Goal: Information Seeking & Learning: Learn about a topic

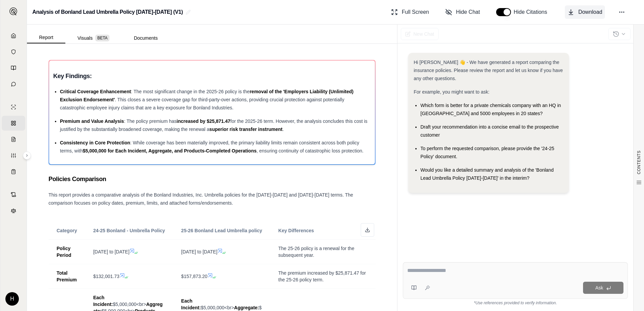
click at [591, 12] on span "Download" at bounding box center [591, 12] width 24 height 8
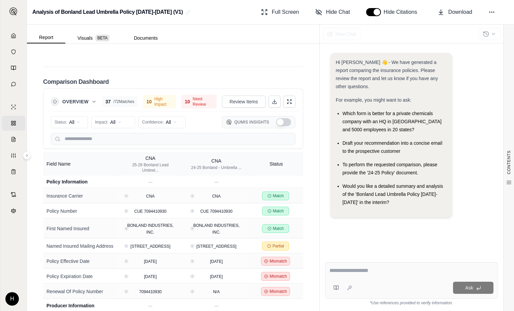
scroll to position [1447, 0]
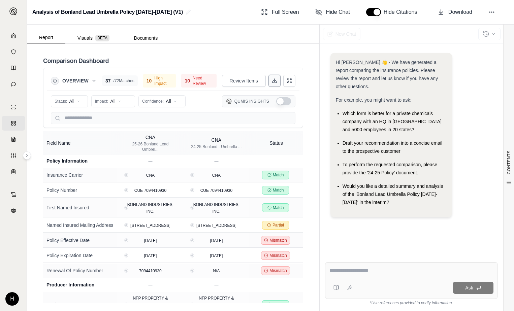
click at [273, 83] on icon at bounding box center [275, 82] width 4 height 1
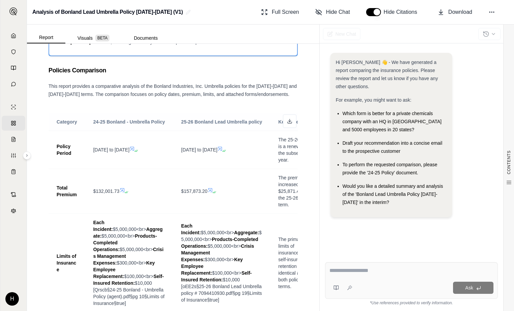
scroll to position [133, 0]
click at [287, 121] on icon at bounding box center [289, 121] width 5 height 5
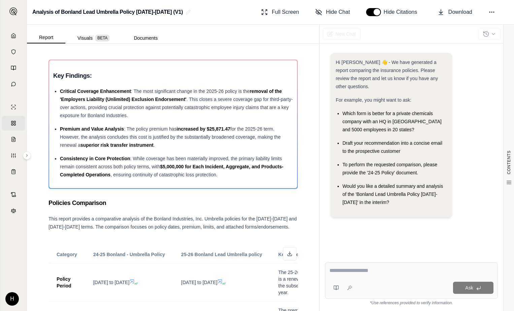
scroll to position [0, 0]
click at [494, 11] on icon at bounding box center [492, 12] width 7 height 7
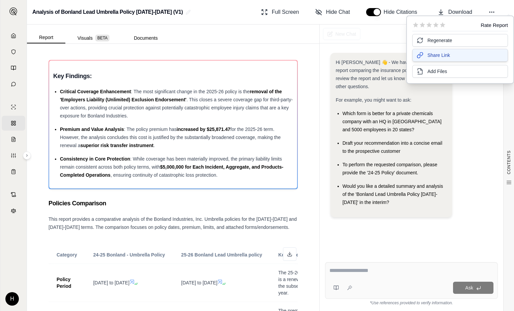
click at [469, 58] on button "Share Link" at bounding box center [460, 55] width 96 height 13
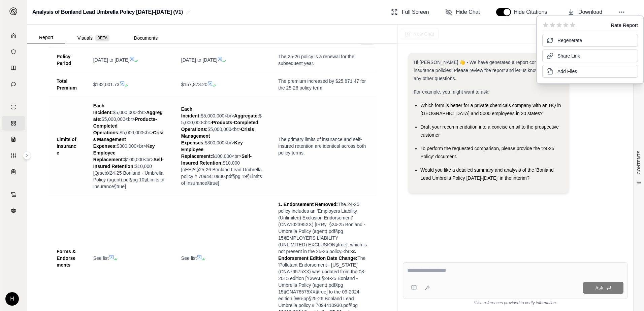
scroll to position [236, 0]
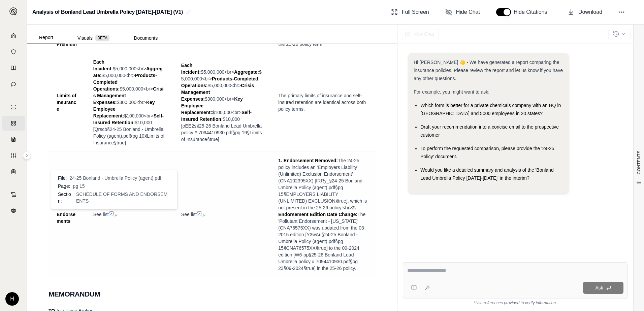
click at [112, 214] on icon at bounding box center [111, 213] width 5 height 5
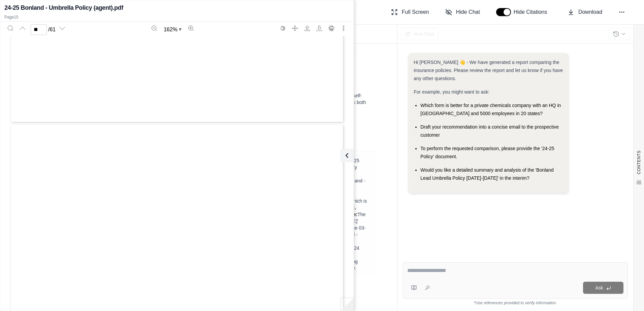
type input "**"
click at [349, 157] on icon at bounding box center [346, 156] width 8 height 8
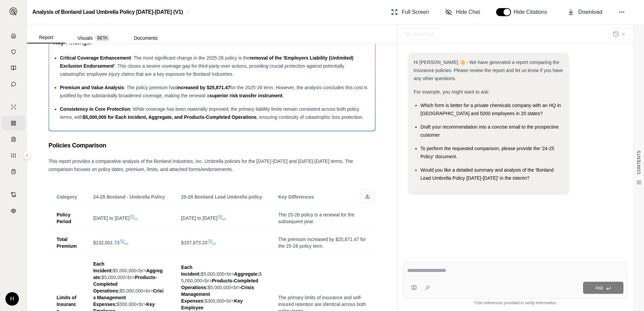
scroll to position [0, 0]
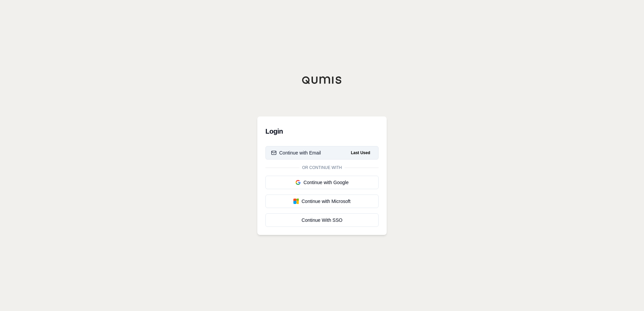
click at [327, 157] on button "Continue with Email Last Used" at bounding box center [322, 152] width 113 height 13
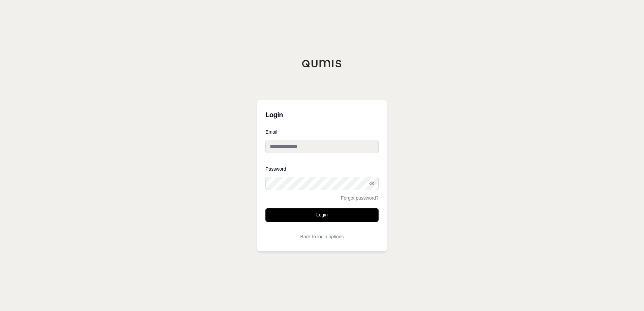
type input "**********"
click at [325, 214] on button "Login" at bounding box center [322, 215] width 113 height 13
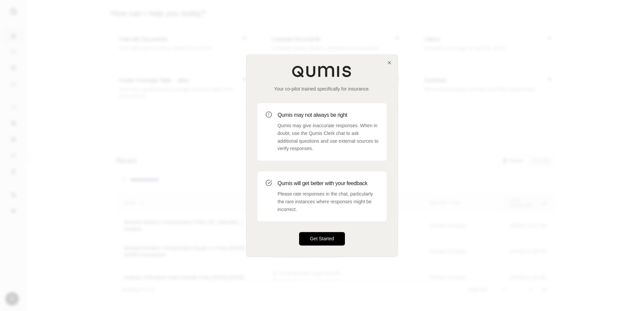
click at [323, 241] on button "Get Started" at bounding box center [322, 239] width 46 height 13
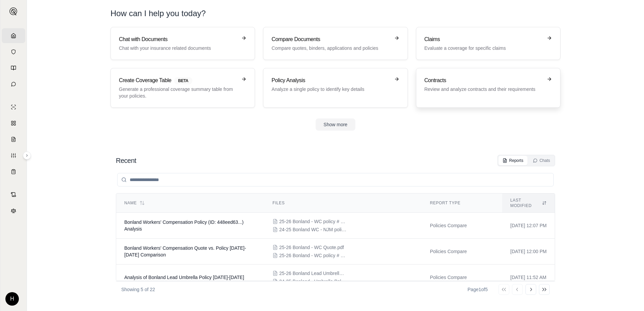
click at [462, 100] on link "Contracts Review and analyze contracts and their requirements" at bounding box center [488, 88] width 145 height 40
click at [348, 125] on button "Show more" at bounding box center [336, 125] width 40 height 12
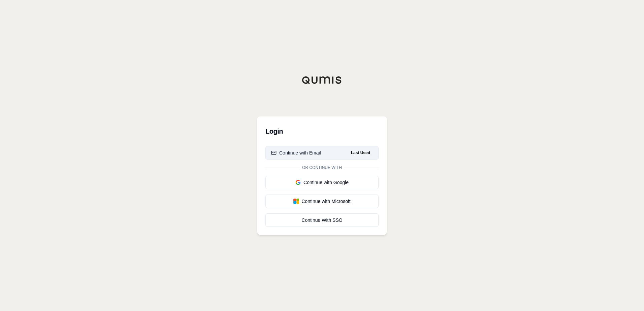
click at [334, 158] on button "Continue with Email Last Used" at bounding box center [322, 152] width 113 height 13
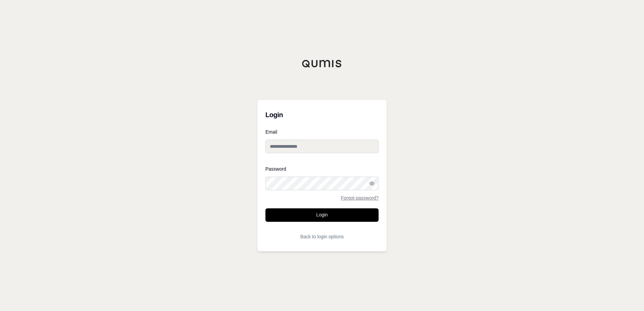
type input "**********"
click at [340, 217] on button "Login" at bounding box center [322, 215] width 113 height 13
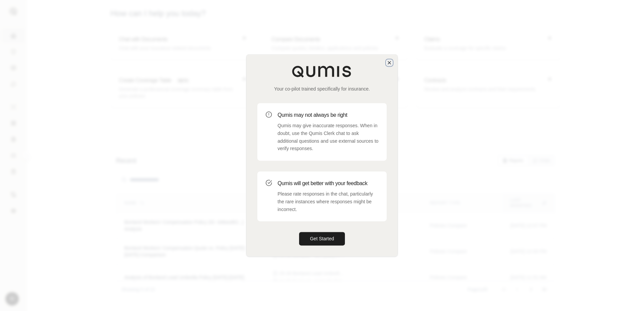
click at [389, 63] on icon "button" at bounding box center [389, 62] width 5 height 5
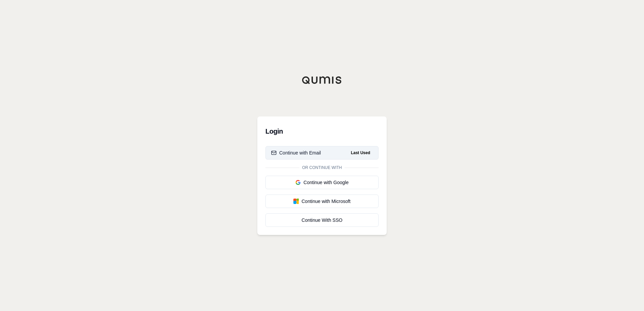
click at [307, 154] on div "Continue with Email" at bounding box center [296, 153] width 50 height 7
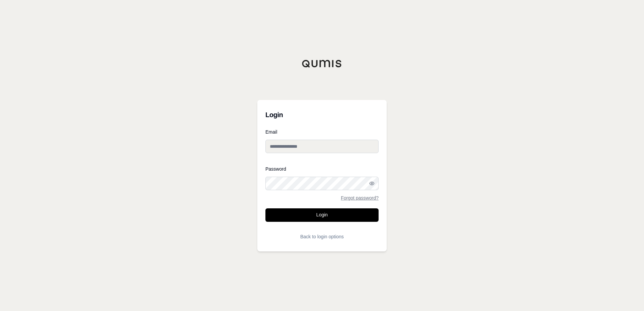
type input "**********"
click at [318, 216] on button "Login" at bounding box center [322, 215] width 113 height 13
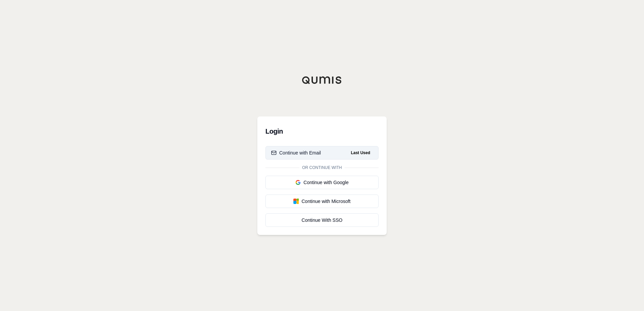
click at [317, 147] on button "Continue with Email Last Used" at bounding box center [322, 152] width 113 height 13
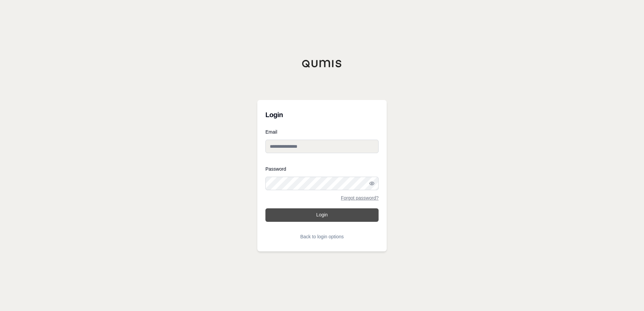
type input "**********"
click at [312, 214] on button "Login" at bounding box center [322, 215] width 113 height 13
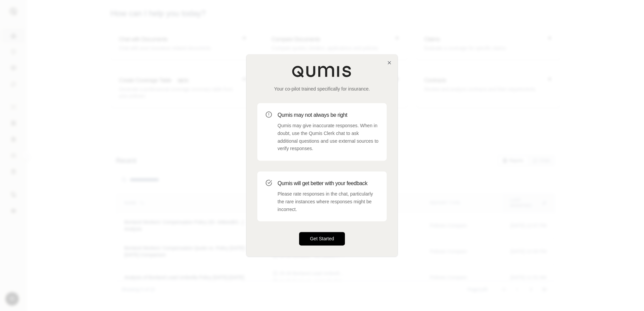
click at [337, 239] on button "Get Started" at bounding box center [322, 239] width 46 height 13
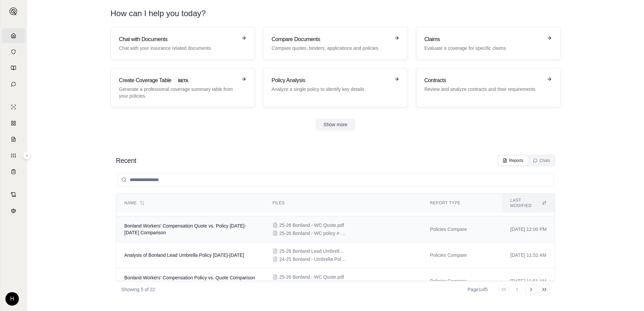
scroll to position [34, 0]
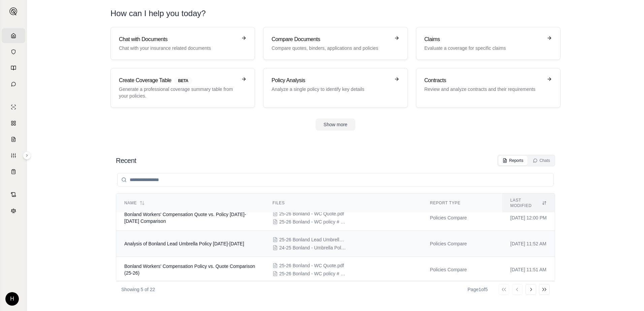
click at [362, 239] on div "25-26 Bonland Lead Umbrella policy # 7094410930.pdf 24-25 Bonland - Umbrella Po…" at bounding box center [343, 244] width 141 height 15
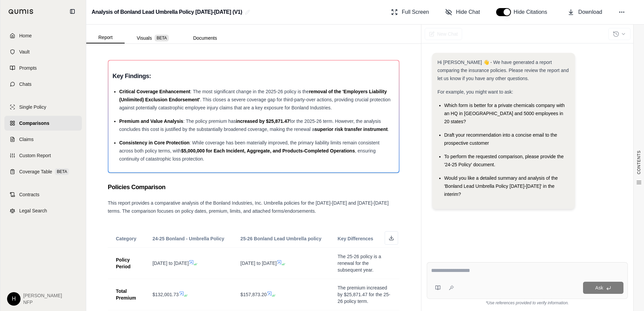
click at [40, 121] on span "Comparisons" at bounding box center [34, 123] width 30 height 7
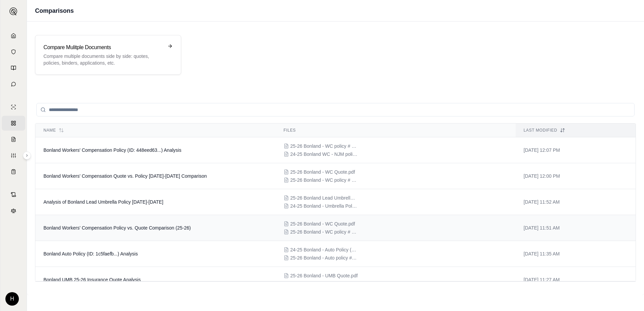
scroll to position [34, 0]
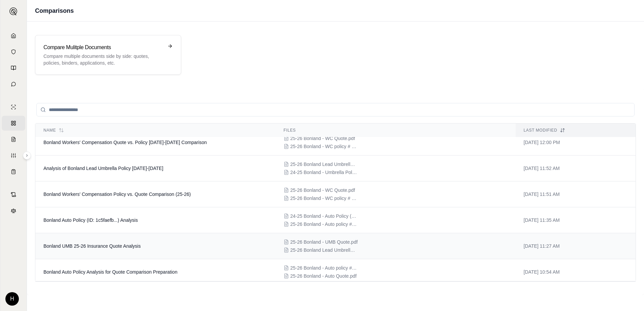
click at [192, 244] on td "Bonland UMB 25-26 Insurance Quote Analysis" at bounding box center [155, 247] width 240 height 26
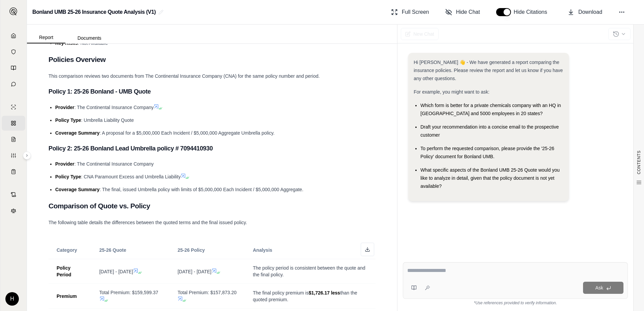
scroll to position [404, 0]
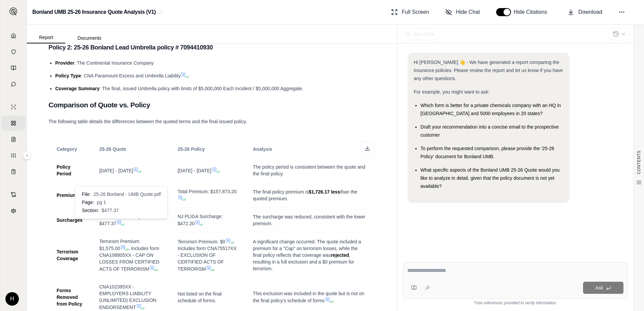
click at [120, 224] on icon at bounding box center [118, 222] width 5 height 5
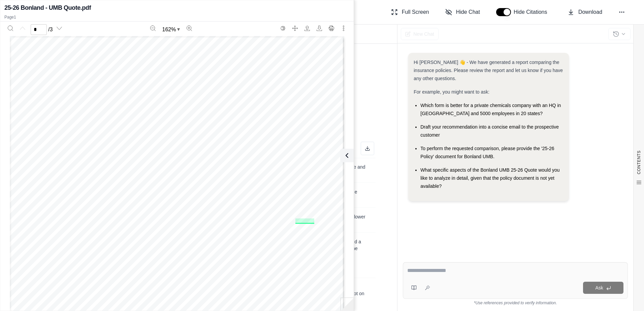
click at [366, 90] on li "Coverage Summary : The final, issued Umbrella policy with limits of $5,000,000 …" at bounding box center [215, 89] width 320 height 8
click at [348, 157] on icon at bounding box center [346, 156] width 8 height 8
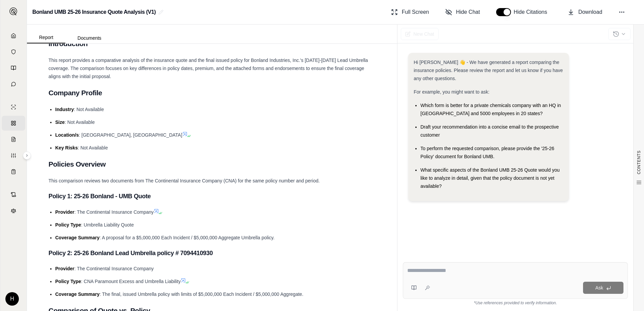
scroll to position [67, 0]
